Goal: Task Accomplishment & Management: Manage account settings

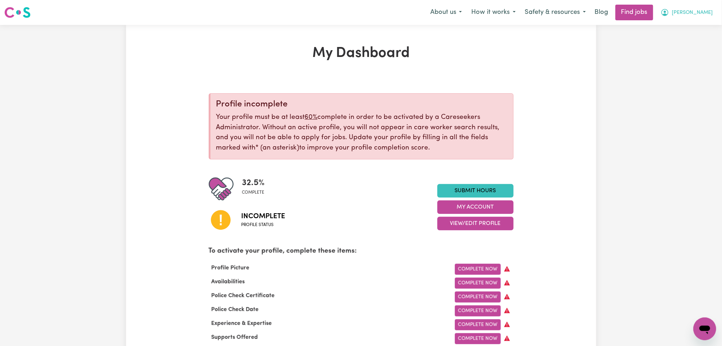
click at [716, 18] on button "[PERSON_NAME]" at bounding box center [687, 12] width 62 height 15
click at [696, 58] on link "Logout" at bounding box center [689, 55] width 56 height 14
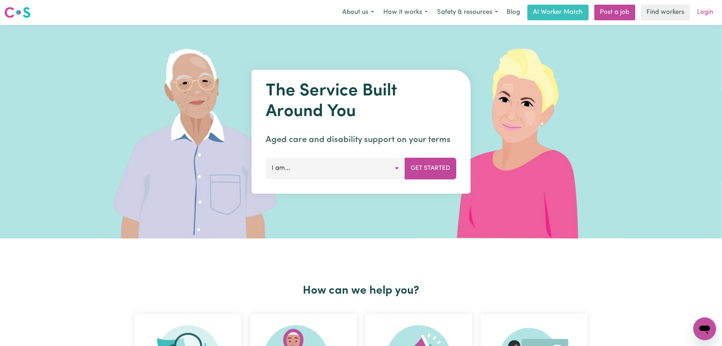
click at [703, 13] on link "Login" at bounding box center [705, 13] width 25 height 16
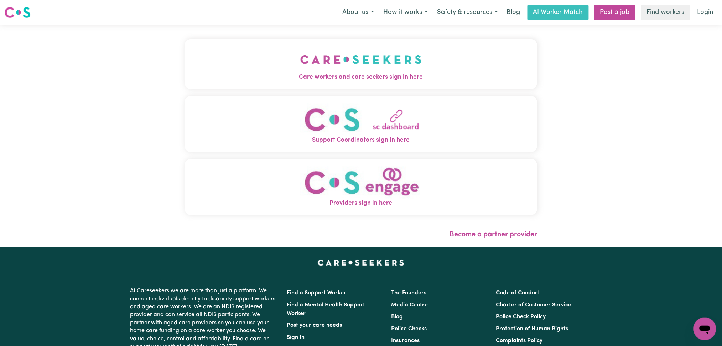
click at [314, 78] on span "Care workers and care seekers sign in here" at bounding box center [361, 77] width 353 height 9
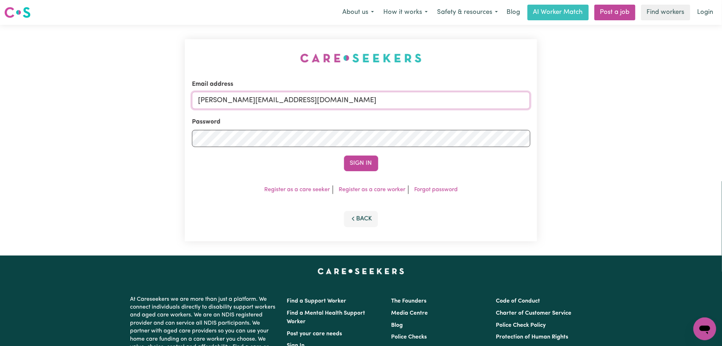
click at [275, 100] on input "[PERSON_NAME][EMAIL_ADDRESS][DOMAIN_NAME]" at bounding box center [361, 100] width 338 height 17
drag, startPoint x: 234, startPoint y: 94, endPoint x: 375, endPoint y: 94, distance: 141.0
click at [375, 94] on input "Superuser~[EMAIL_ADDRESS][DOMAIN_NAME]" at bounding box center [361, 100] width 338 height 17
type input "Superuser~[EMAIL_ADDRESS][DOMAIN_NAME]"
click at [355, 165] on button "Sign In" at bounding box center [361, 164] width 34 height 16
